Goal: Navigation & Orientation: Find specific page/section

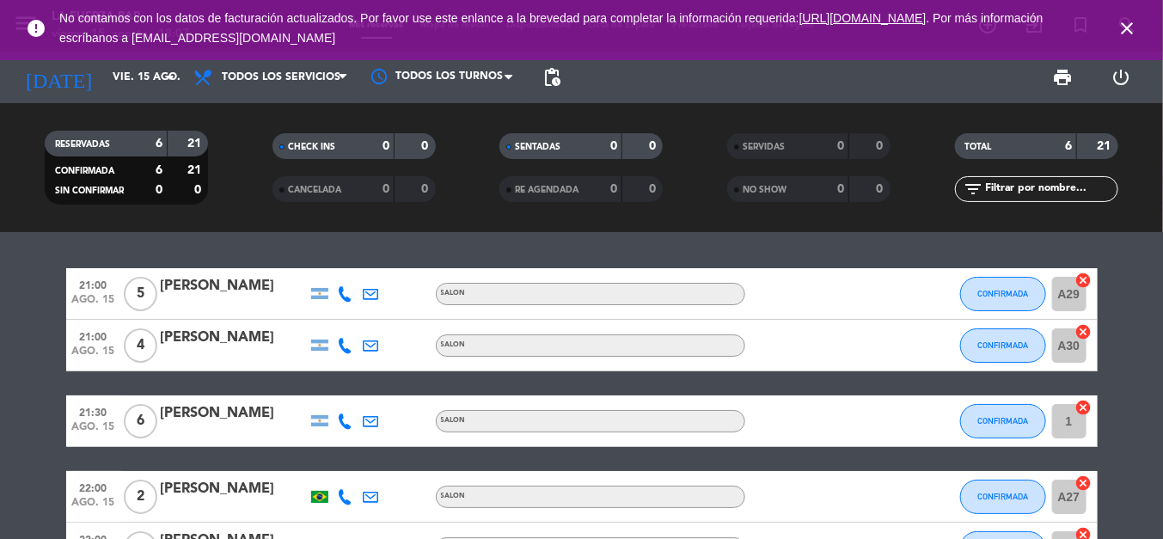
click at [1133, 33] on icon "close" at bounding box center [1126, 28] width 21 height 21
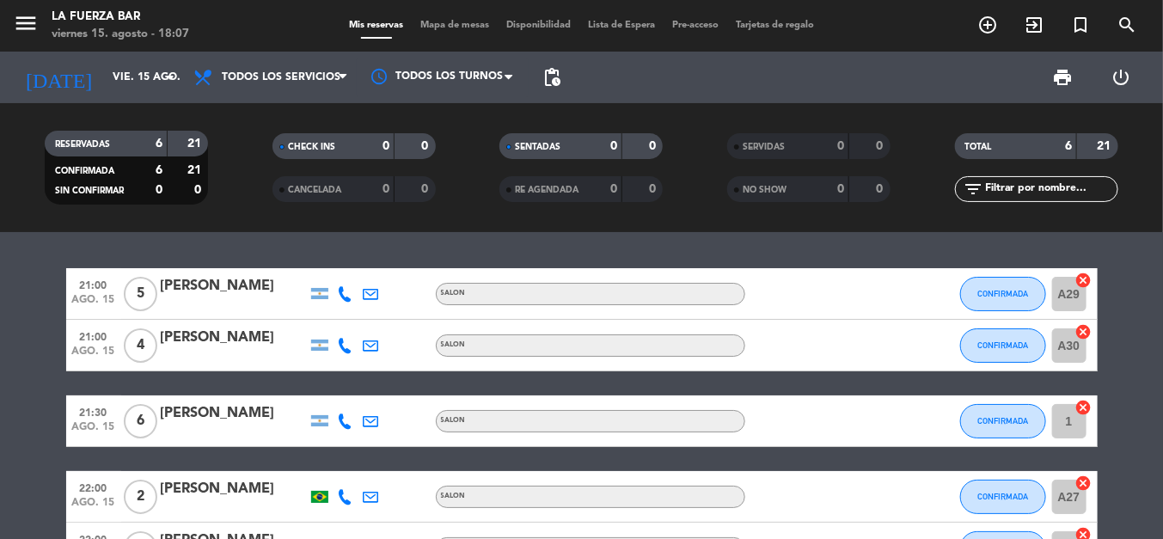
click at [464, 21] on span "Mapa de mesas" at bounding box center [455, 25] width 86 height 9
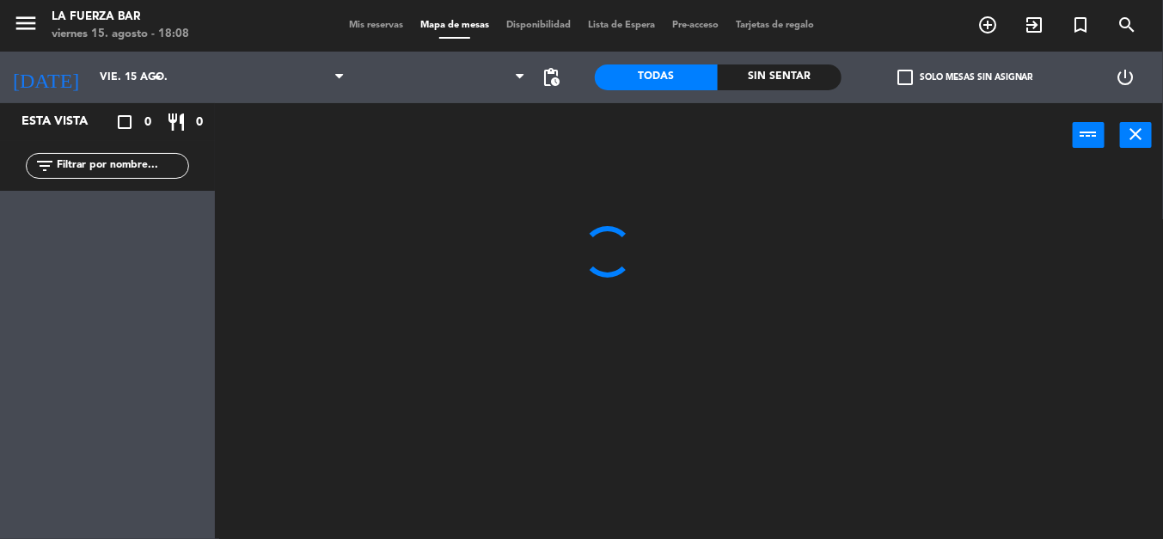
click at [516, 31] on div "Mis reservas Mapa de mesas Disponibilidad Lista de Espera Pre-acceso Tarjetas d…" at bounding box center [581, 25] width 482 height 15
drag, startPoint x: 513, startPoint y: 23, endPoint x: 492, endPoint y: 24, distance: 21.5
click at [512, 22] on span "Disponibilidad" at bounding box center [539, 25] width 82 height 9
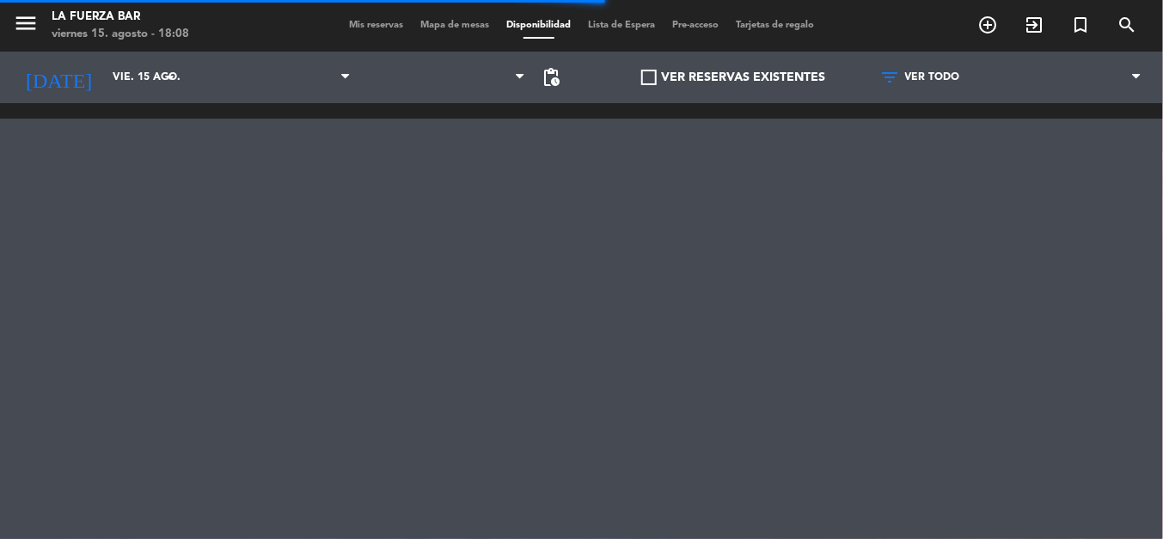
click at [432, 30] on span "Mapa de mesas" at bounding box center [455, 25] width 86 height 9
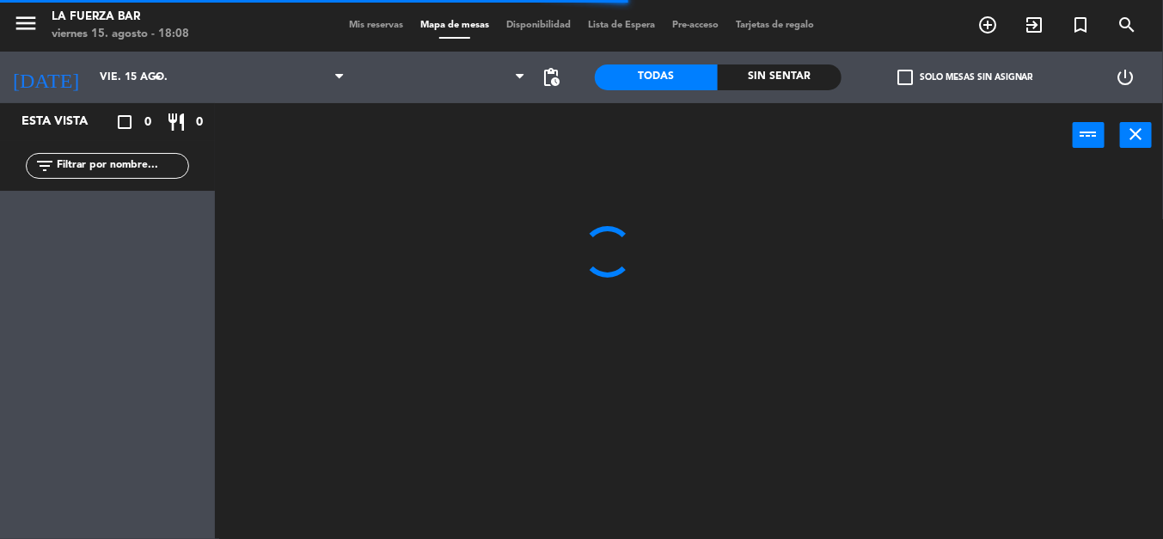
click at [344, 23] on span "Mis reservas" at bounding box center [375, 25] width 71 height 9
